Goal: Task Accomplishment & Management: Use online tool/utility

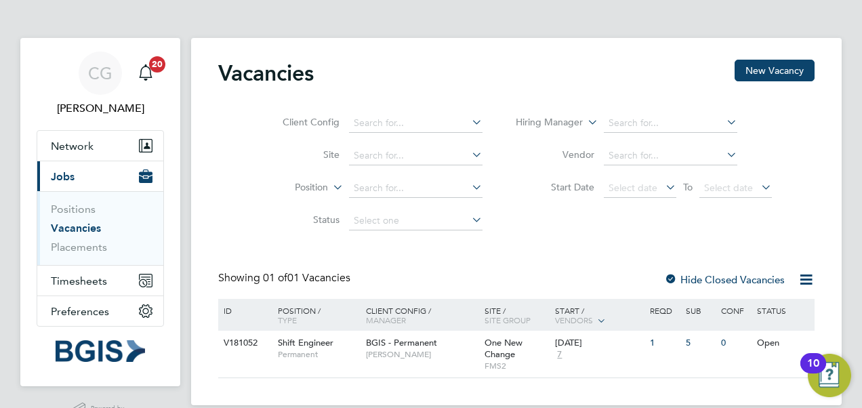
scroll to position [35, 0]
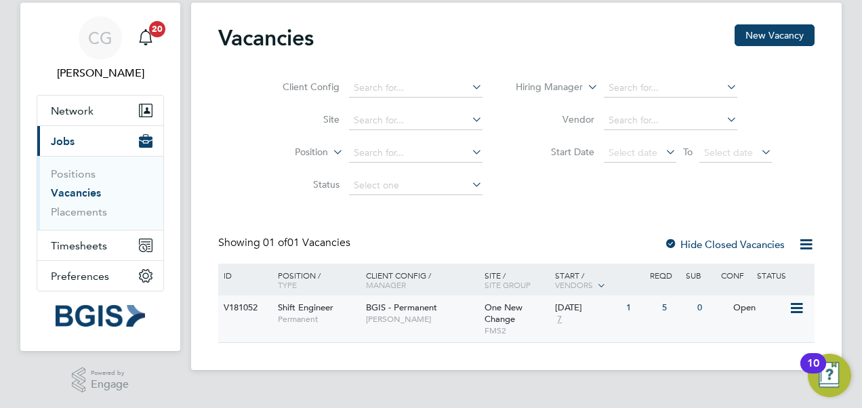
click at [305, 311] on span "Shift Engineer" at bounding box center [306, 308] width 56 height 12
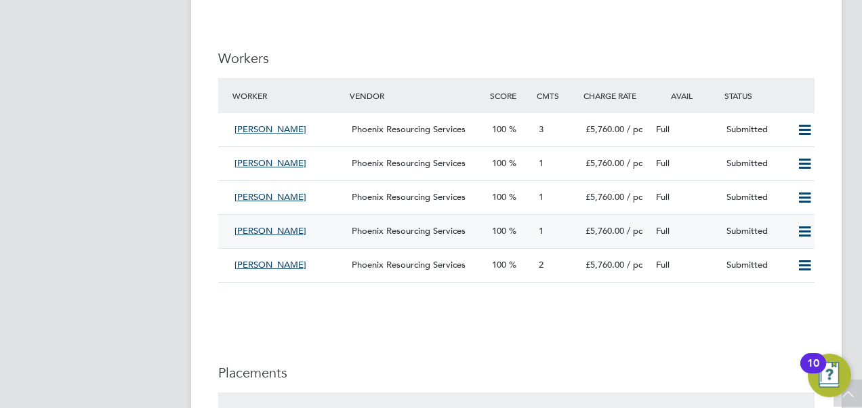
scroll to position [1763, 0]
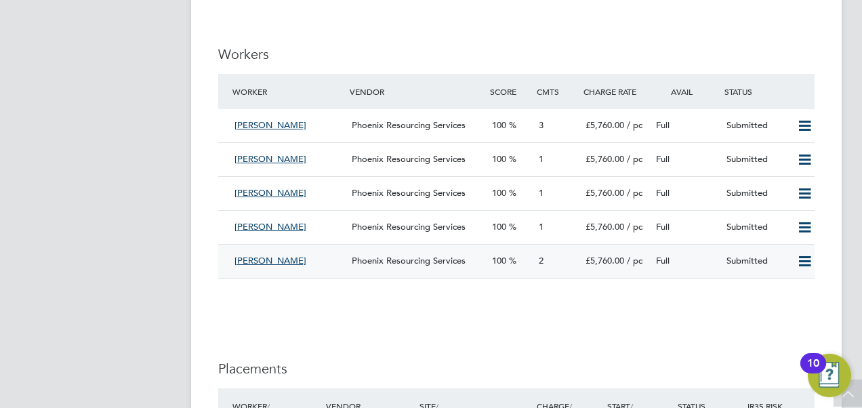
click at [306, 262] on span "[PERSON_NAME]" at bounding box center [271, 261] width 72 height 12
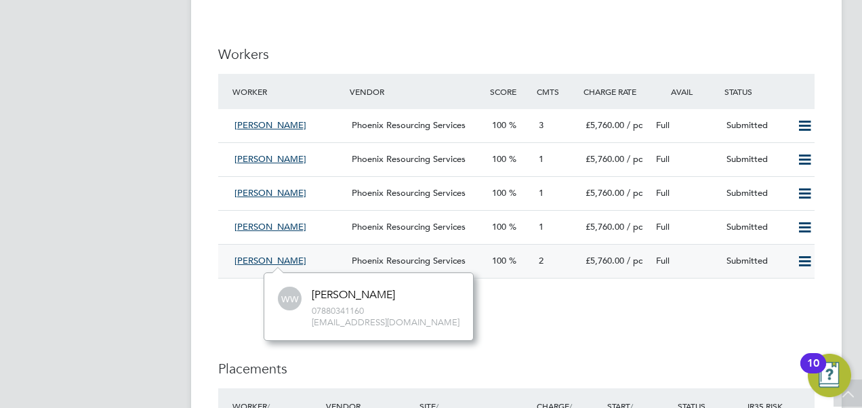
click at [544, 258] on span "2" at bounding box center [541, 261] width 5 height 12
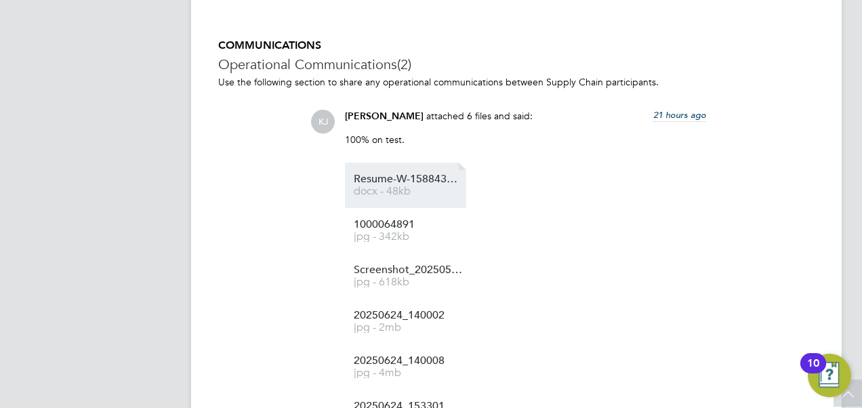
click at [398, 182] on span "Resume-W-1588433%20WW" at bounding box center [408, 179] width 108 height 10
